Goal: Navigation & Orientation: Understand site structure

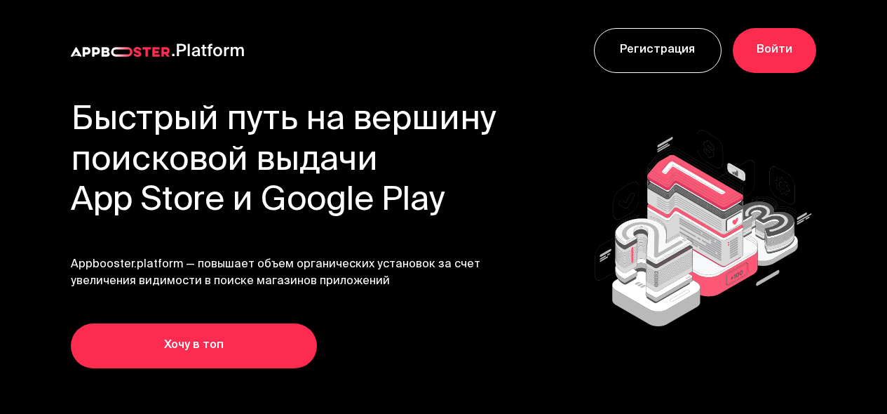
click at [733, 66] on link "Войти" at bounding box center [774, 50] width 83 height 45
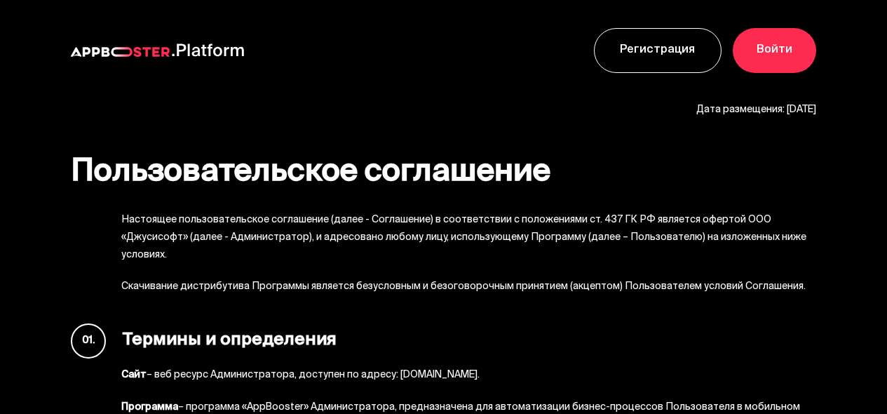
click at [594, 66] on link "Регистрация" at bounding box center [658, 50] width 128 height 45
